Goal: Navigation & Orientation: Find specific page/section

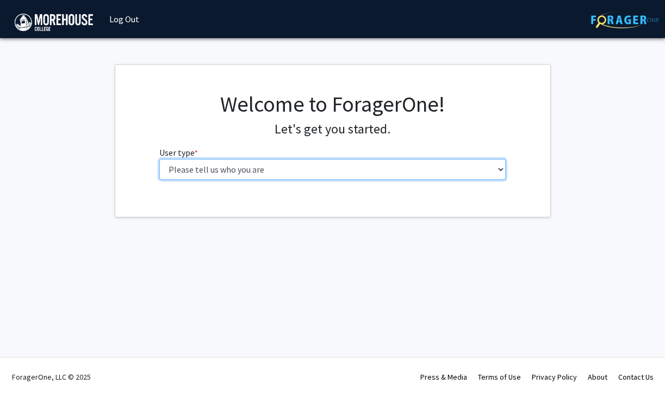
select select "1: undergrad"
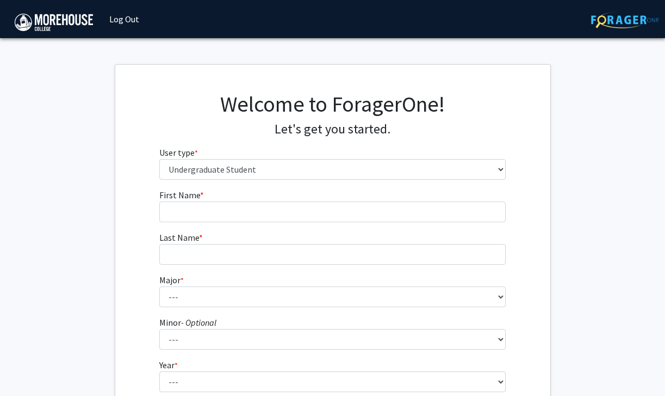
click at [593, 17] on img at bounding box center [625, 19] width 68 height 17
click at [600, 18] on img at bounding box center [625, 19] width 68 height 17
click at [600, 19] on img at bounding box center [625, 19] width 68 height 17
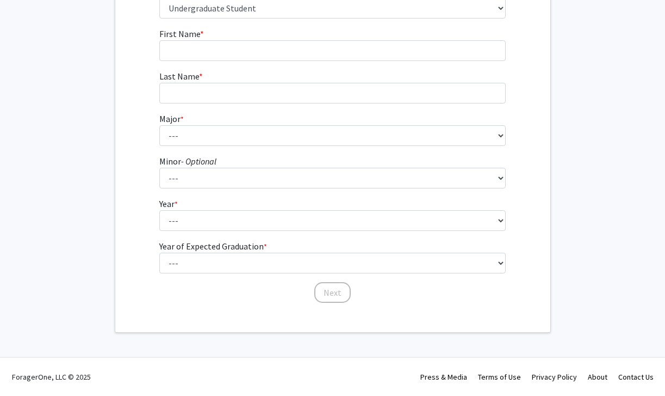
scroll to position [161, 0]
click at [600, 377] on link "About" at bounding box center [598, 377] width 20 height 10
click at [600, 379] on link "About" at bounding box center [598, 377] width 20 height 10
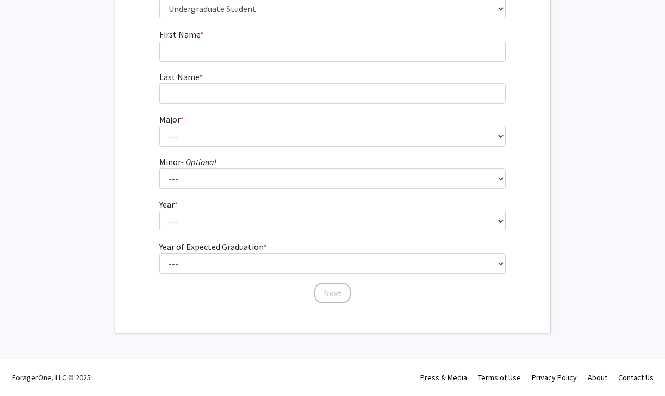
click at [600, 379] on link "About" at bounding box center [598, 377] width 20 height 10
